Goal: Transaction & Acquisition: Purchase product/service

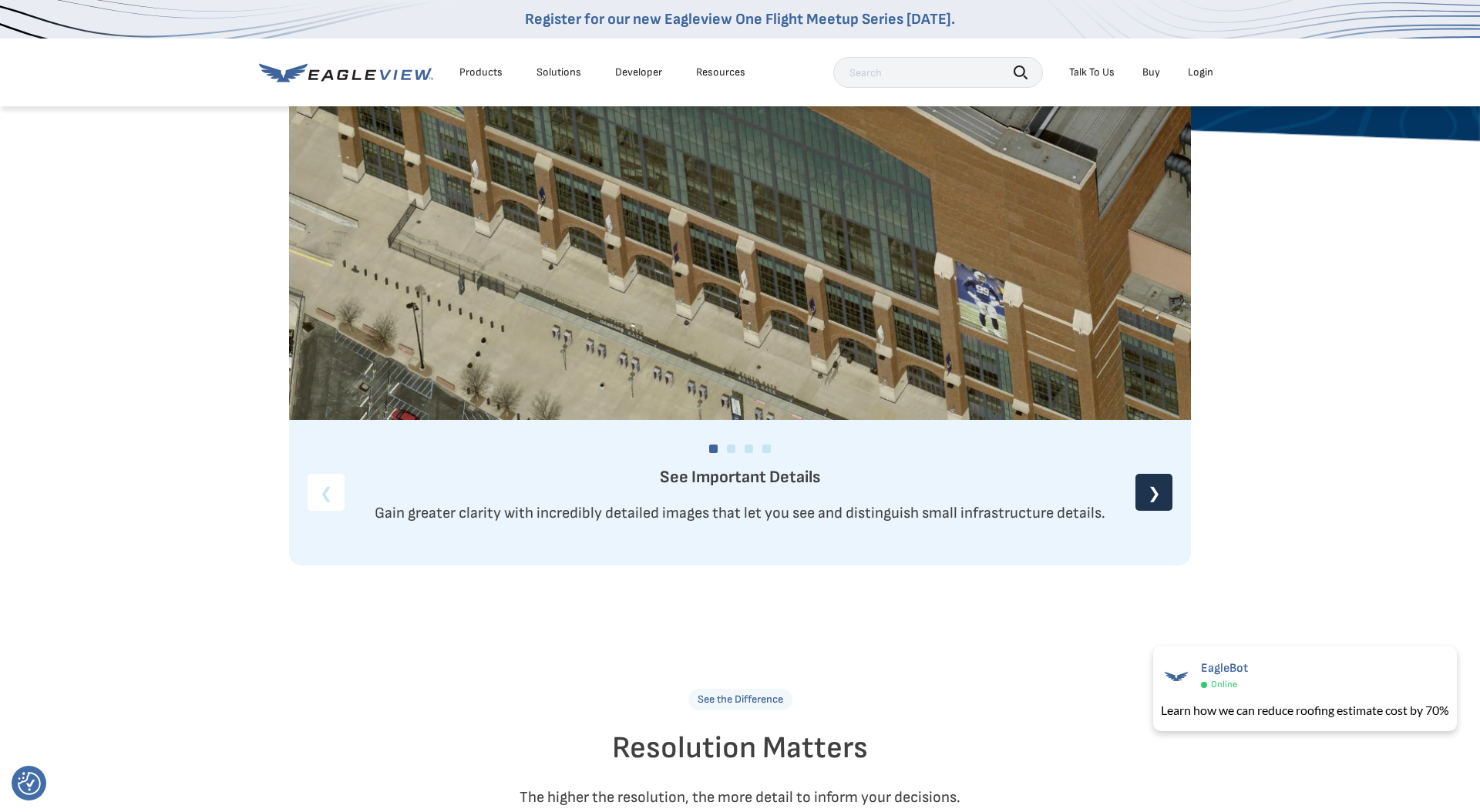
scroll to position [1530, 0]
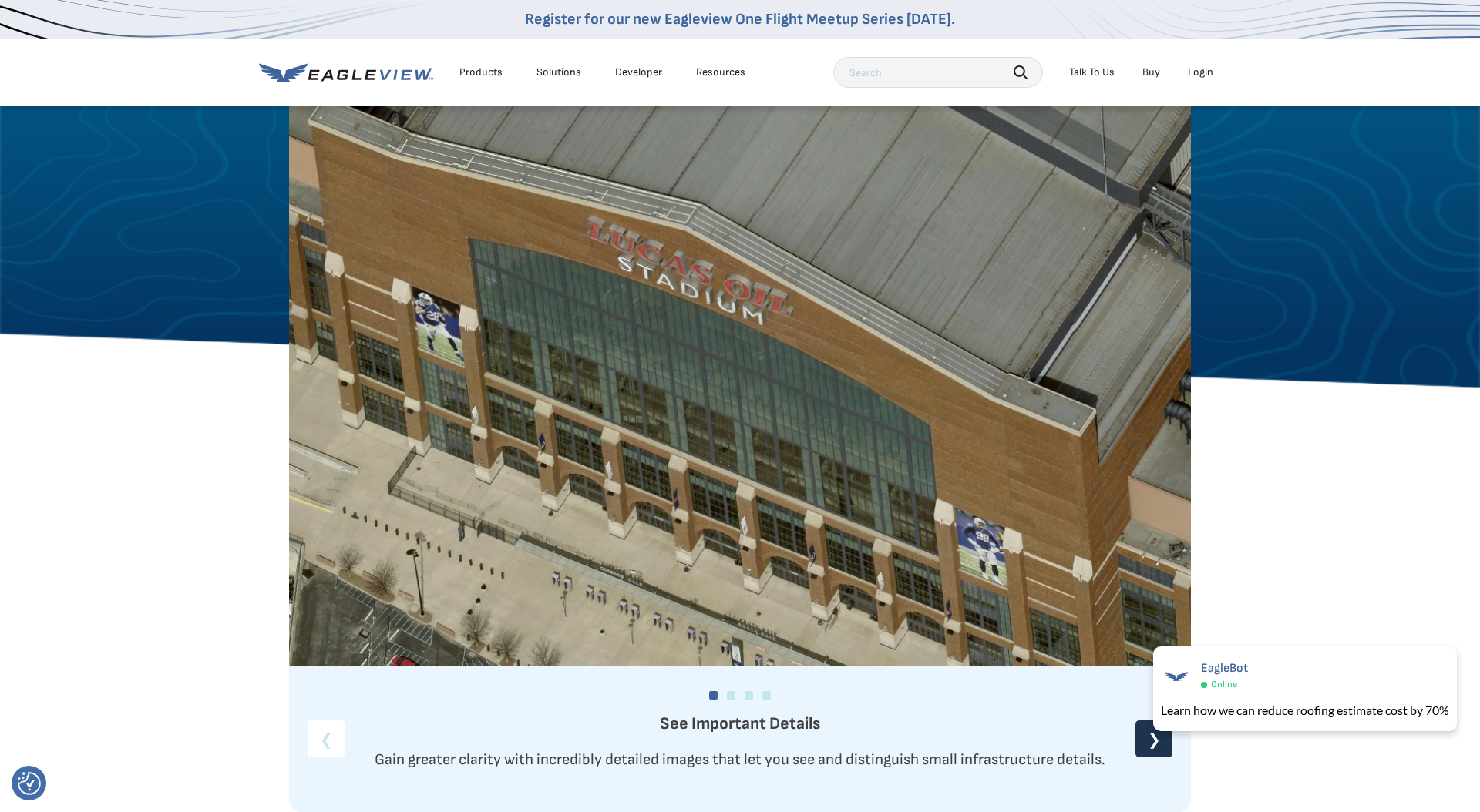
click at [384, 80] on icon at bounding box center [346, 72] width 174 height 19
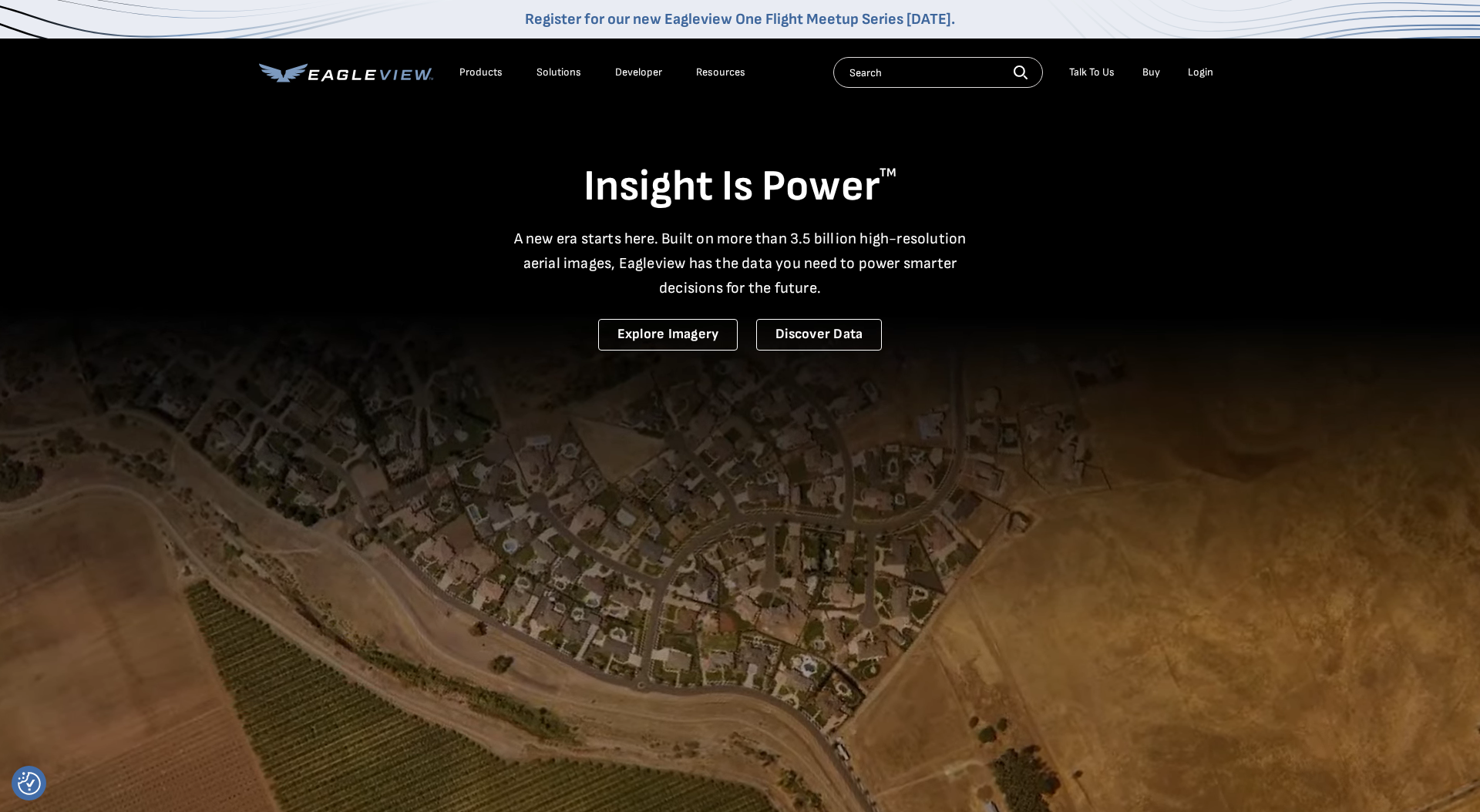
click at [1154, 77] on link "Buy" at bounding box center [1151, 72] width 18 height 14
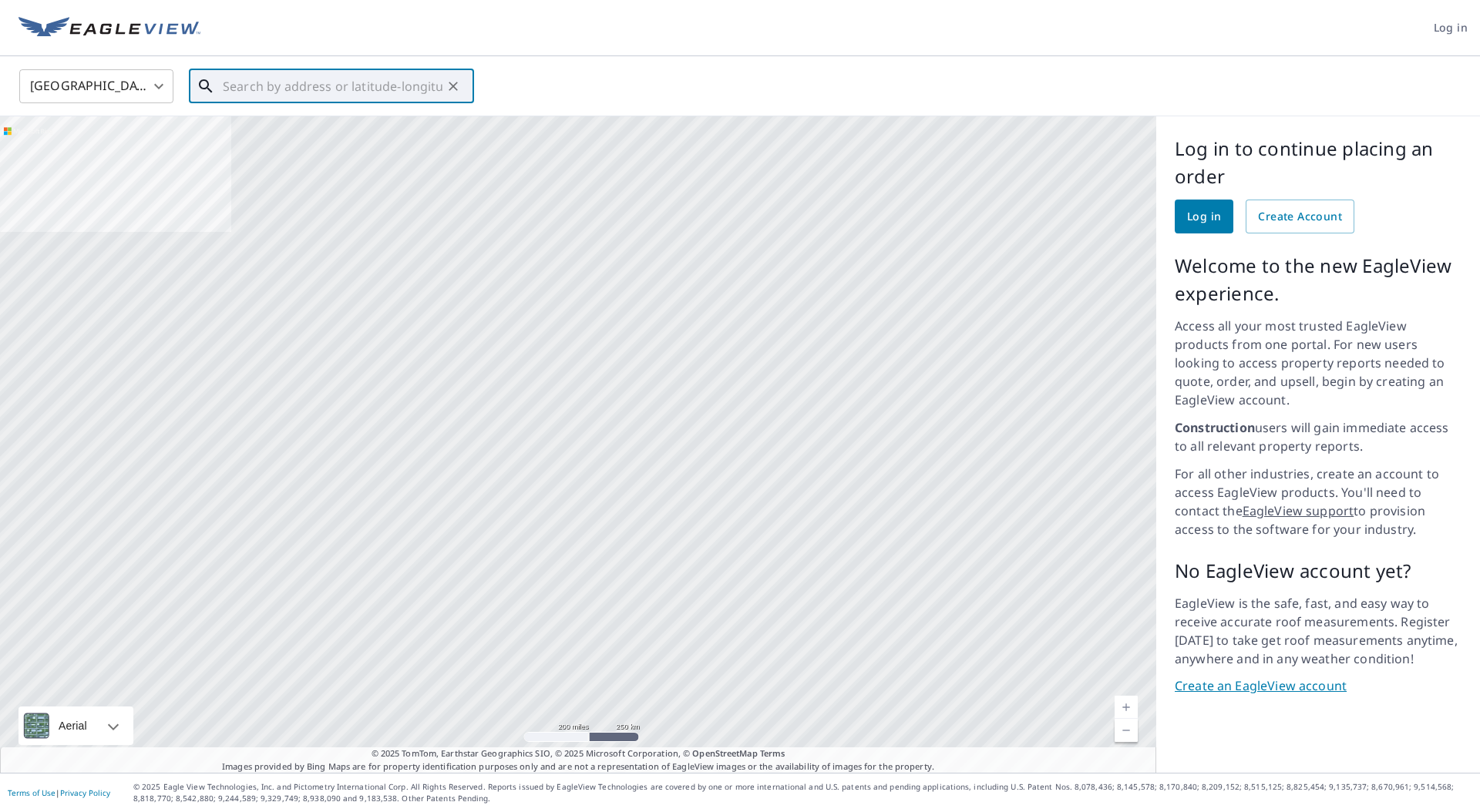
click at [293, 88] on input "text" at bounding box center [333, 86] width 220 height 43
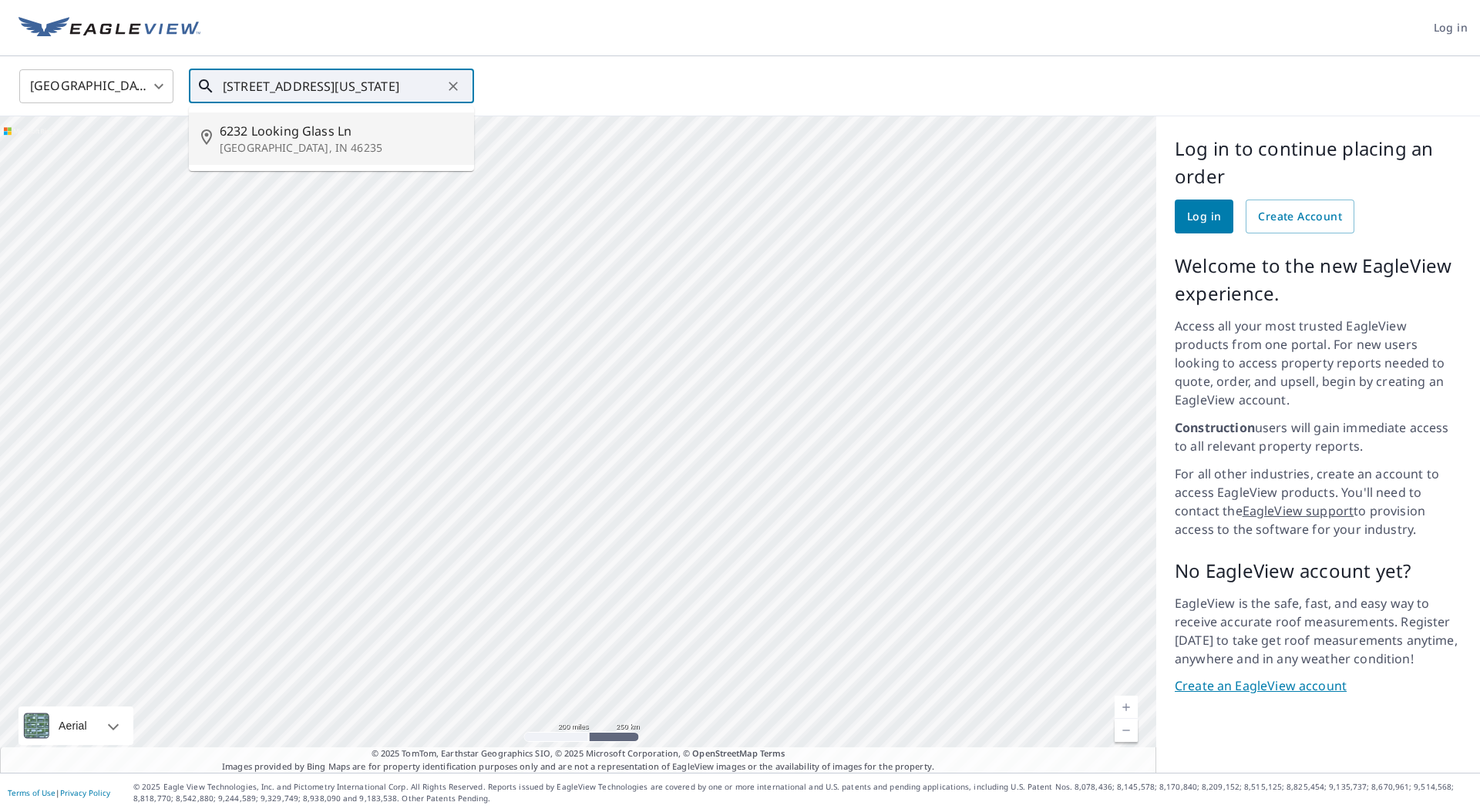
click at [223, 86] on input "303 looking glass lane indiana" at bounding box center [333, 86] width 220 height 43
click at [395, 146] on p "[GEOGRAPHIC_DATA], IN 46235" at bounding box center [340, 148] width 242 height 15
type input "[STREET_ADDRESS]"
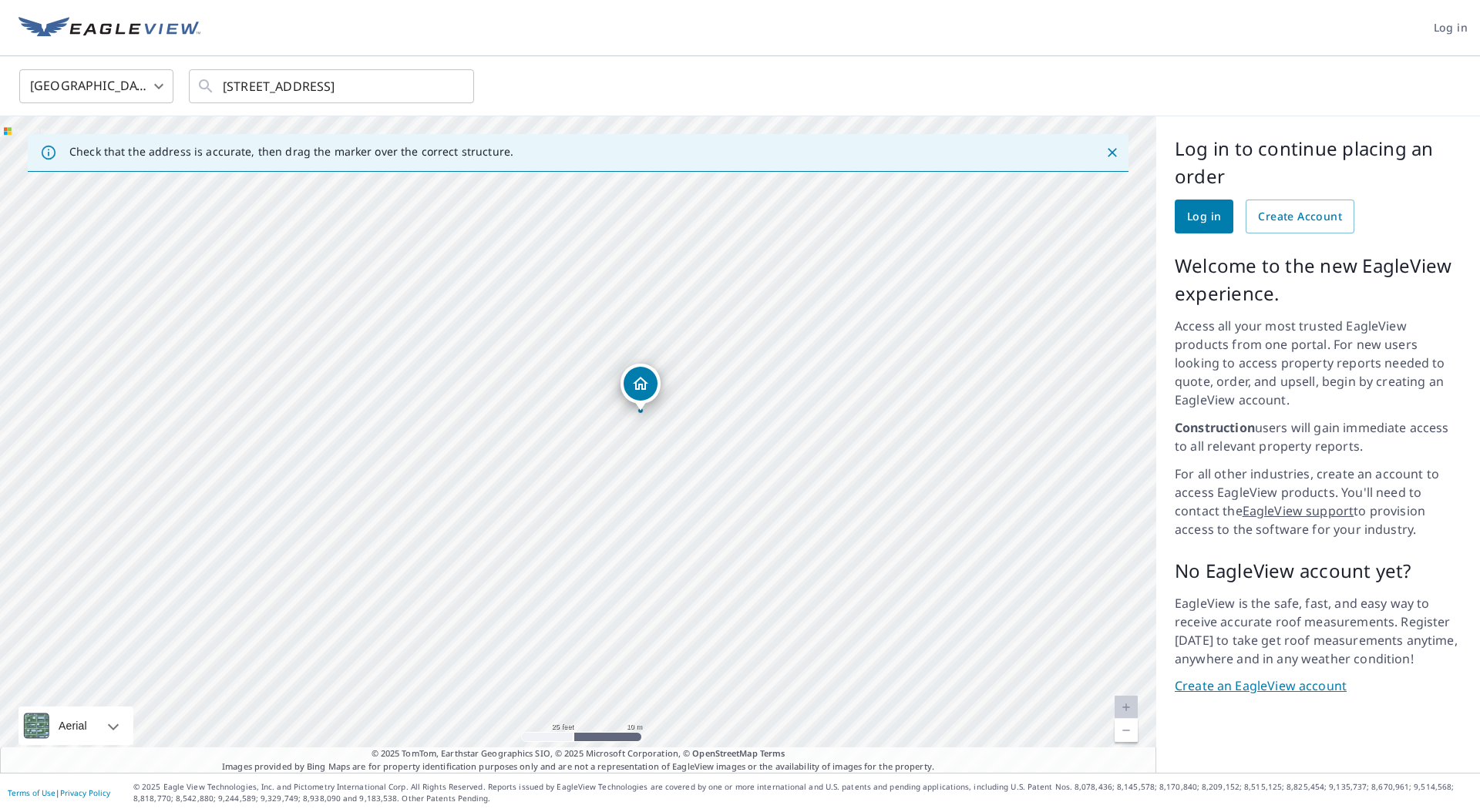
click at [665, 424] on div "[STREET_ADDRESS]" at bounding box center [578, 444] width 1156 height 656
drag, startPoint x: 578, startPoint y: 417, endPoint x: 583, endPoint y: 426, distance: 10.3
click at [583, 426] on div "[STREET_ADDRESS]" at bounding box center [578, 444] width 1156 height 656
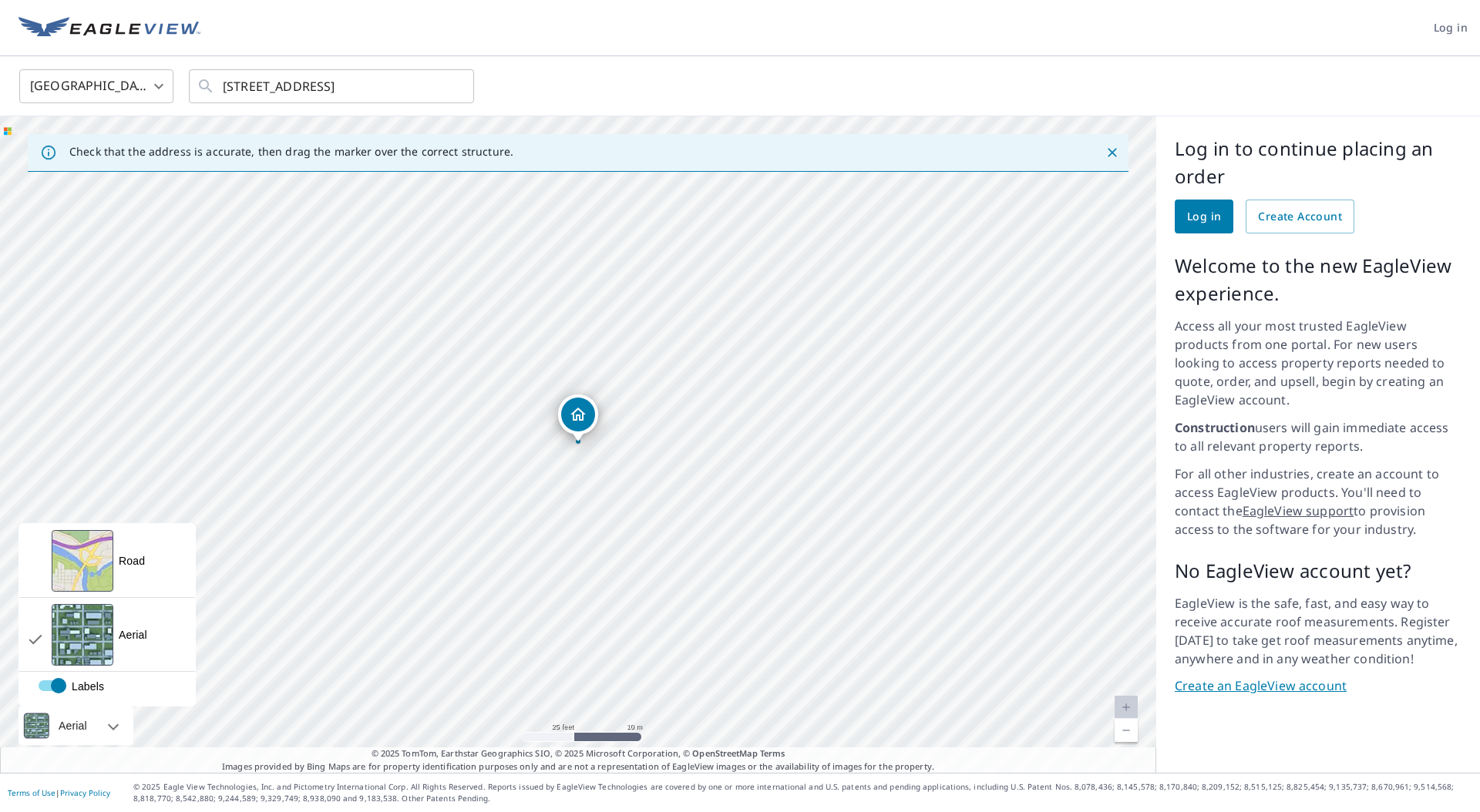
click at [120, 721] on div "Aerial" at bounding box center [75, 725] width 115 height 39
click at [97, 560] on div "View aerial and more..." at bounding box center [83, 561] width 62 height 62
click at [102, 629] on div "View aerial and more..." at bounding box center [83, 635] width 62 height 62
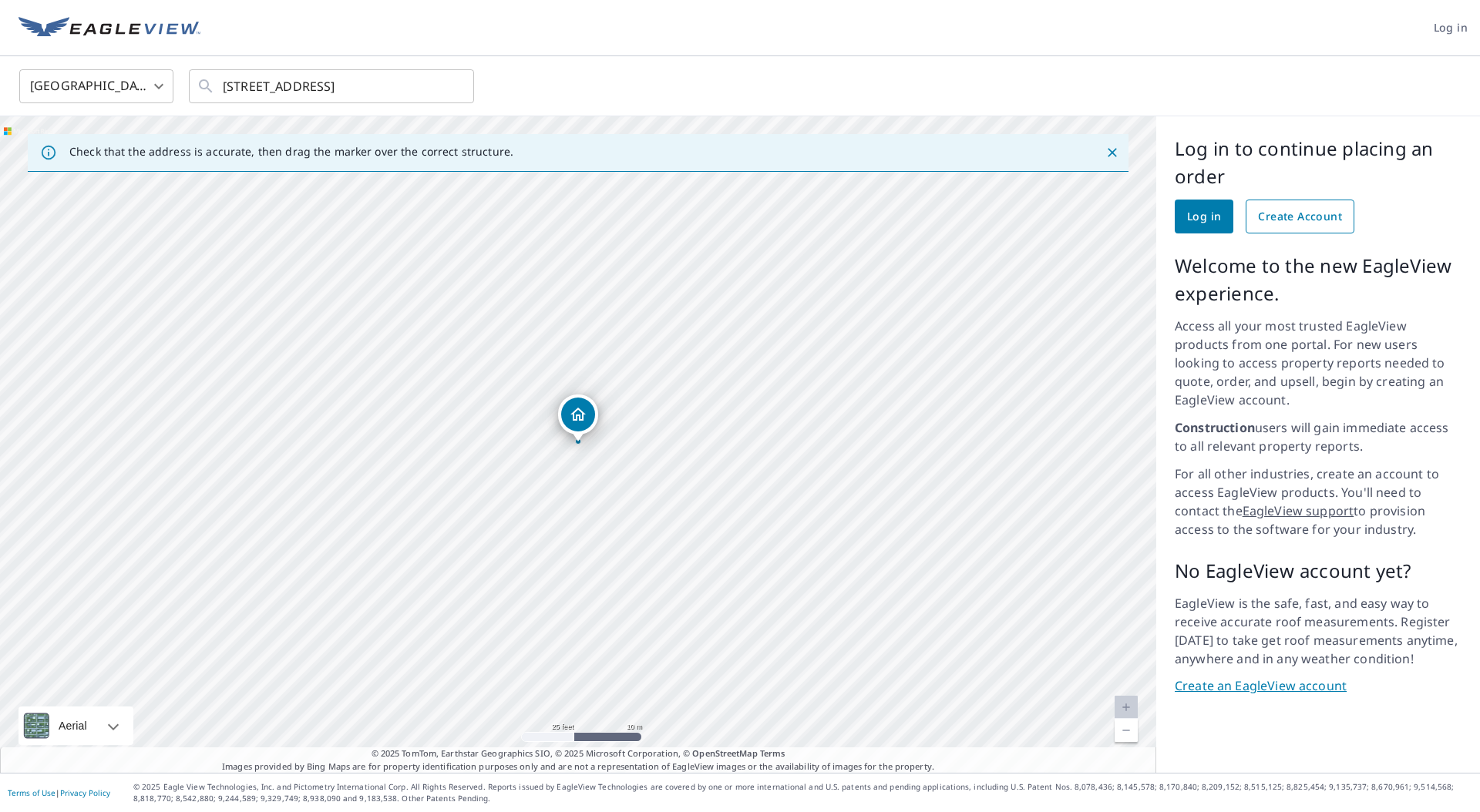
click at [1309, 217] on span "Create Account" at bounding box center [1300, 217] width 84 height 19
click at [1113, 150] on icon "Close" at bounding box center [1112, 152] width 9 height 9
